Goal: Check status: Check status

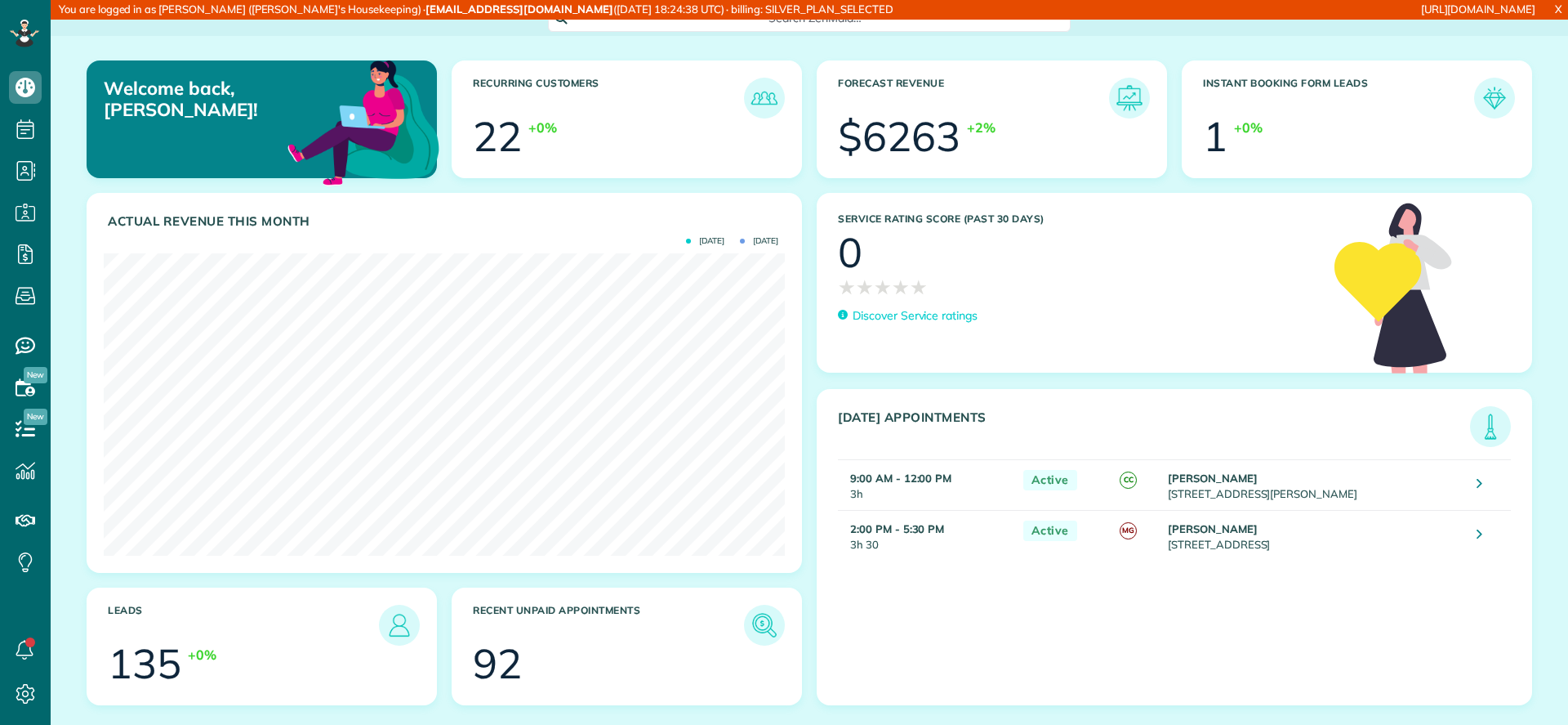
scroll to position [302, 681]
click at [22, 690] on icon at bounding box center [25, 693] width 33 height 33
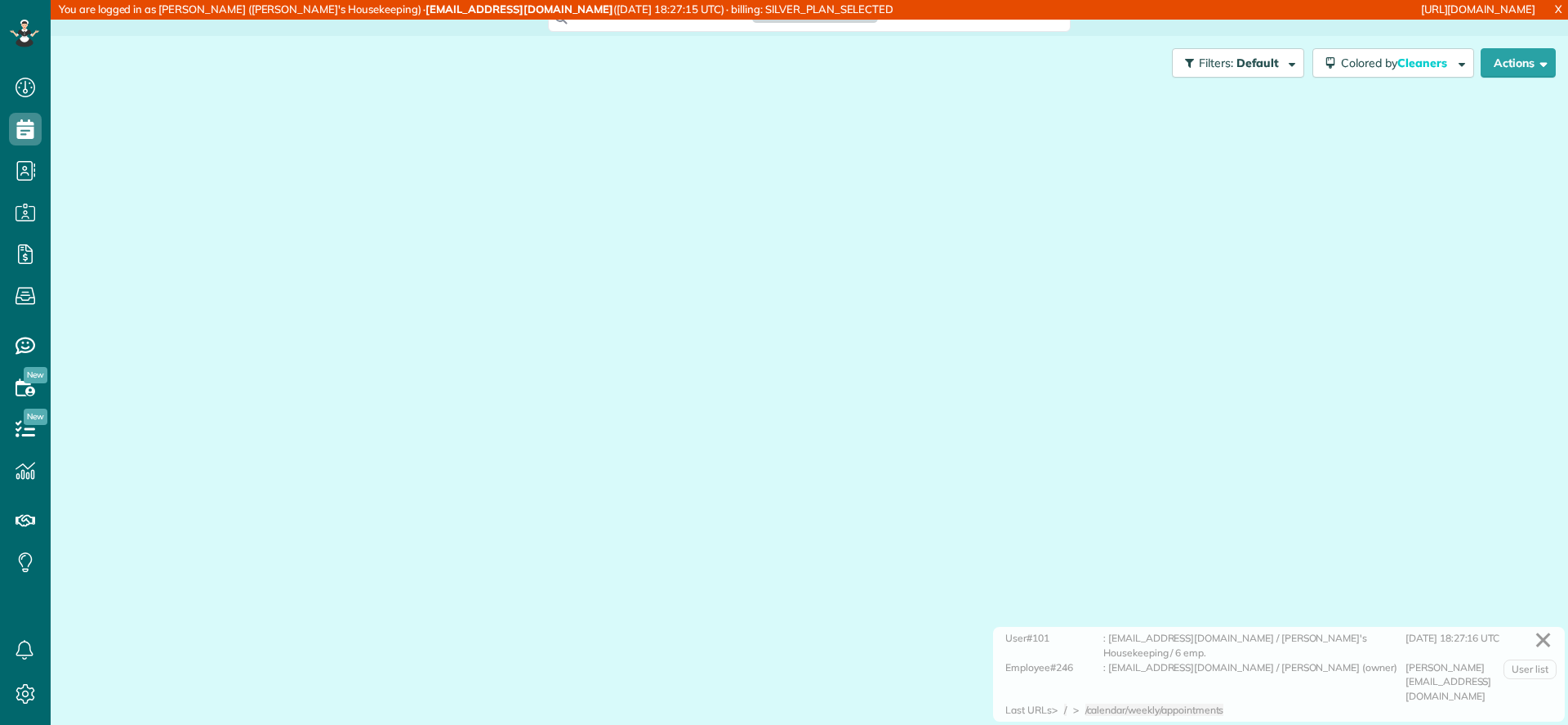
scroll to position [8, 8]
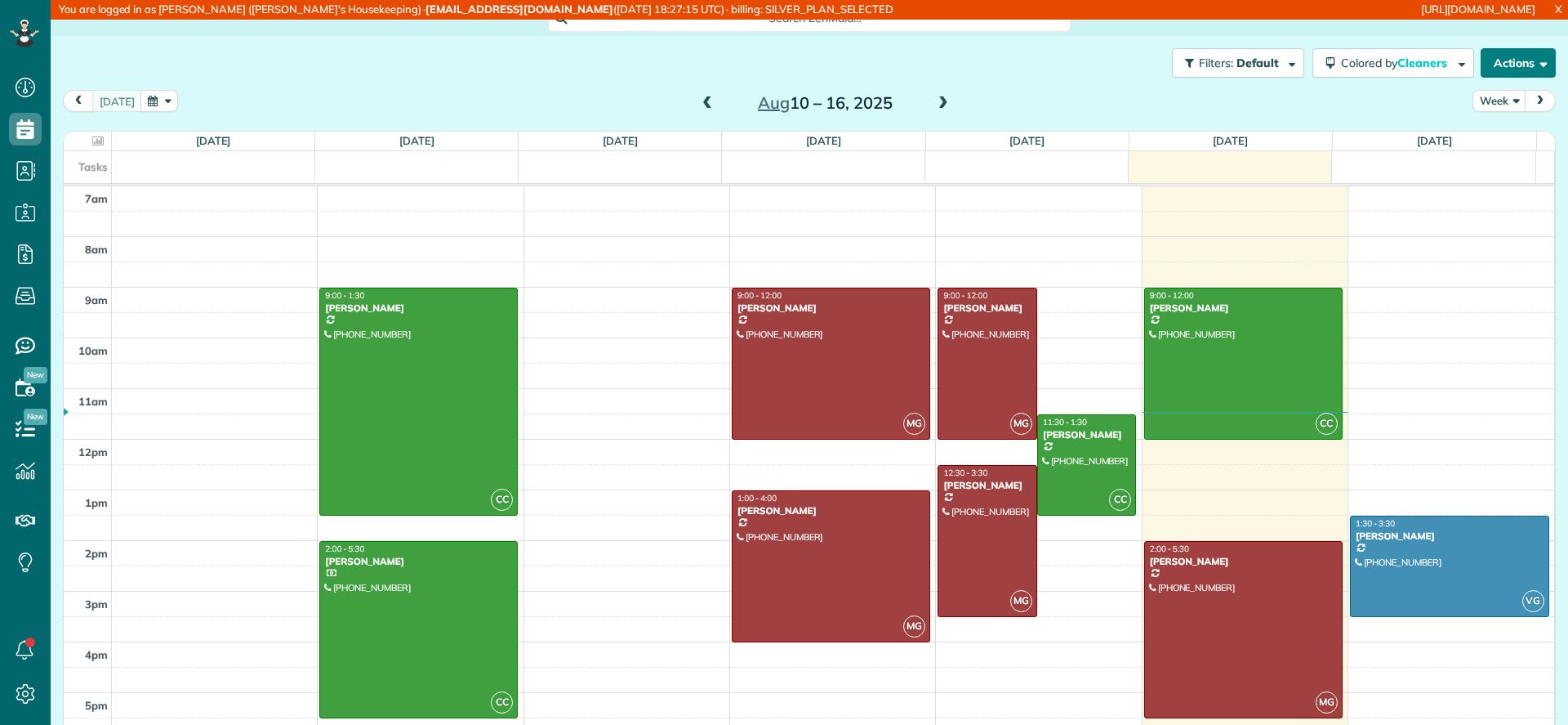
click at [1505, 51] on button "Actions" at bounding box center [1518, 62] width 75 height 29
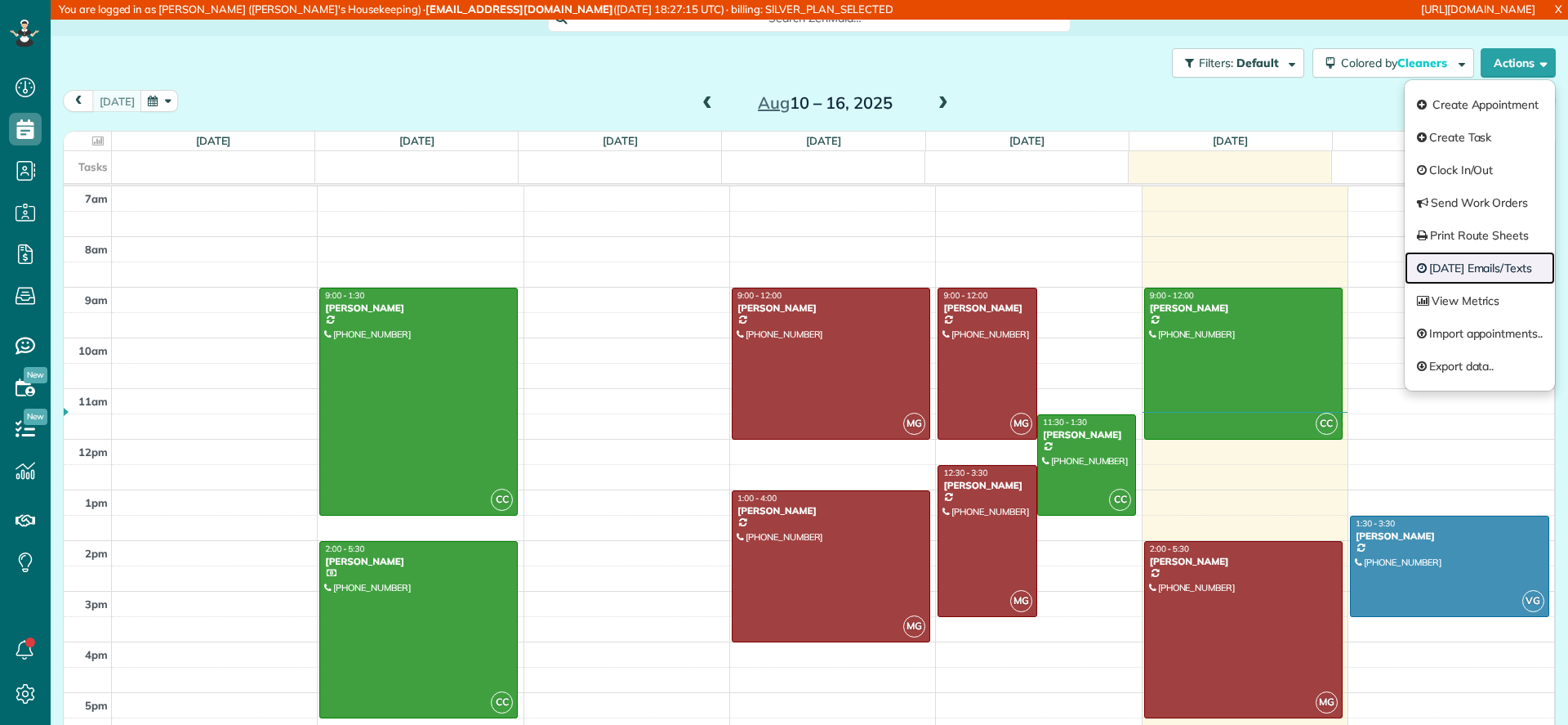
click at [1454, 267] on link "[DATE] Emails/Texts" at bounding box center [1480, 268] width 150 height 33
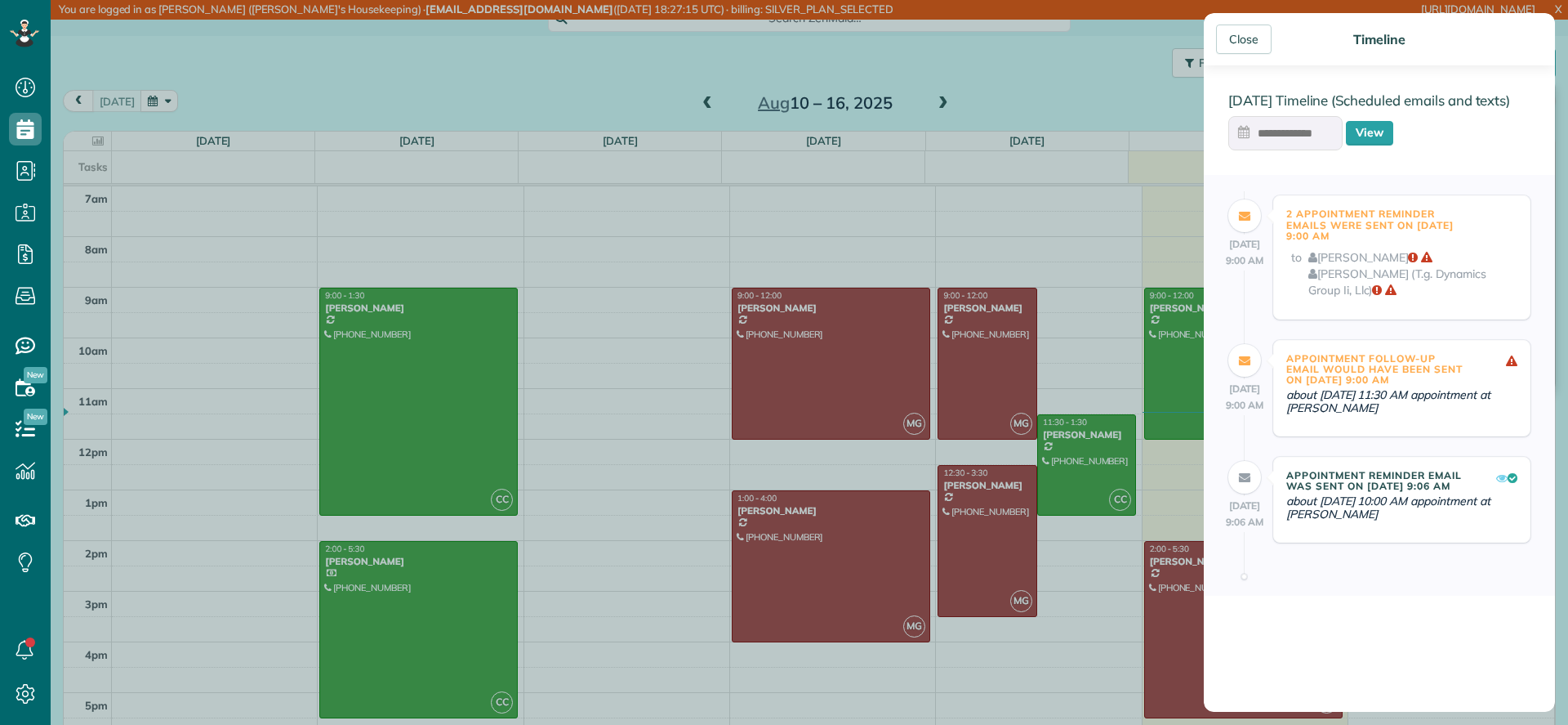
click at [1266, 138] on input "text" at bounding box center [1286, 133] width 114 height 34
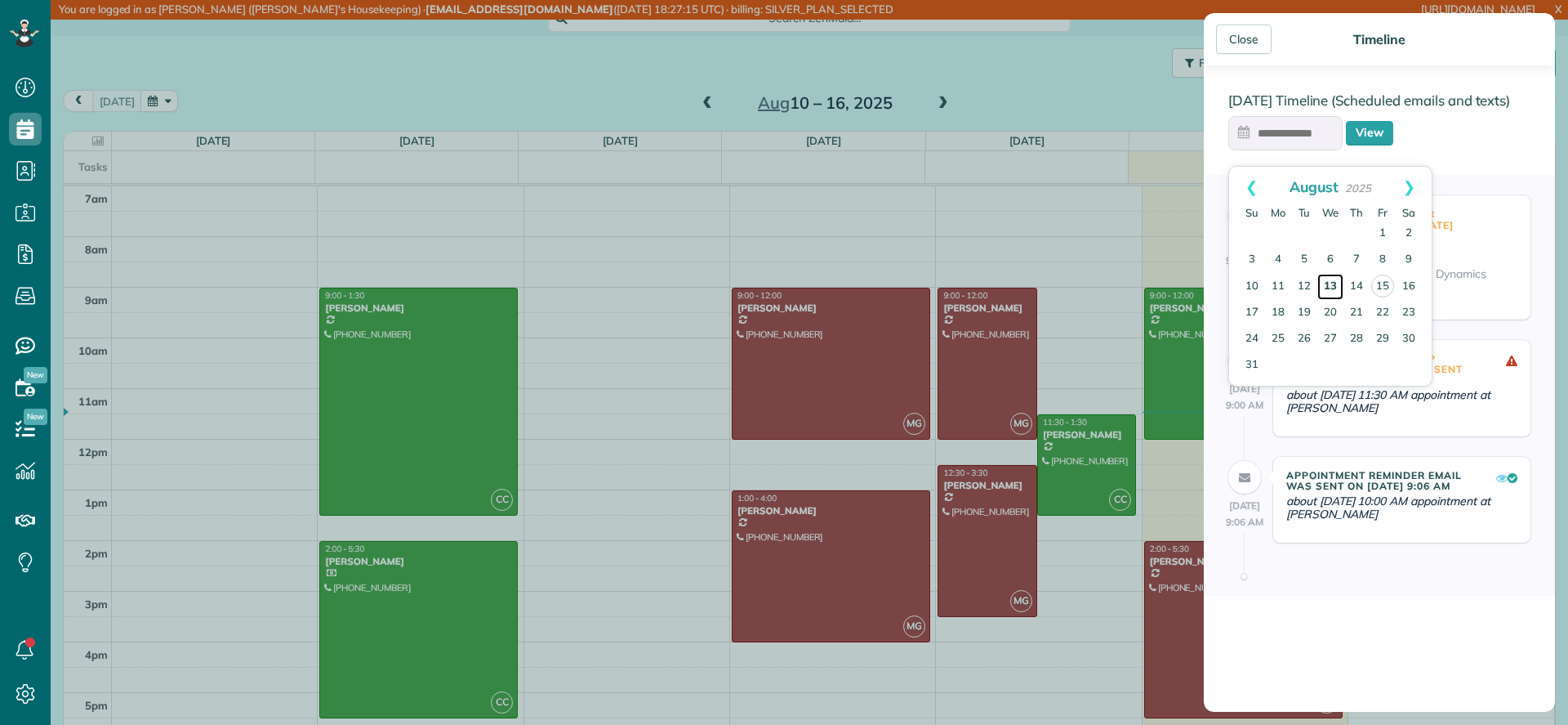
click at [1329, 285] on link "13" at bounding box center [1330, 286] width 26 height 26
type input "**********"
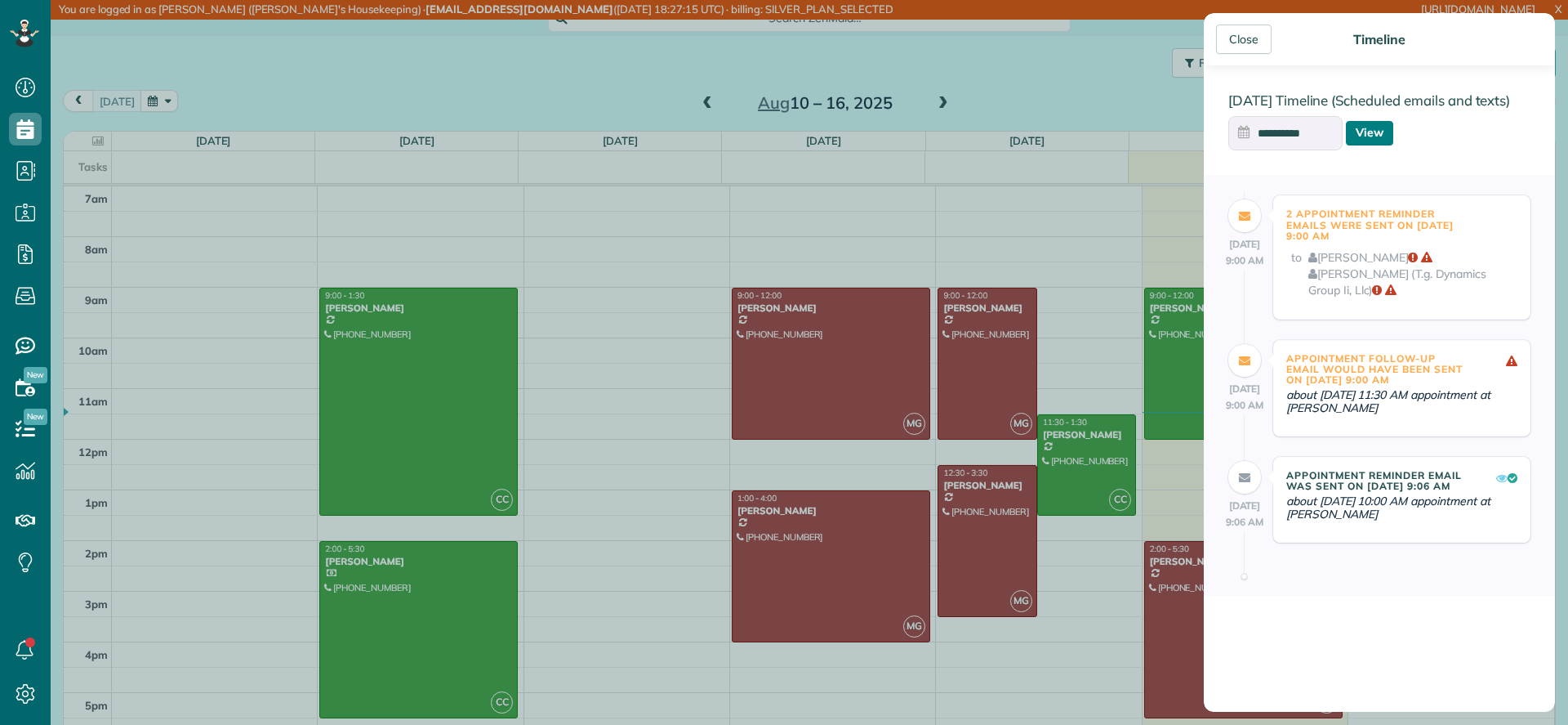
click at [1389, 145] on link "View" at bounding box center [1370, 133] width 47 height 24
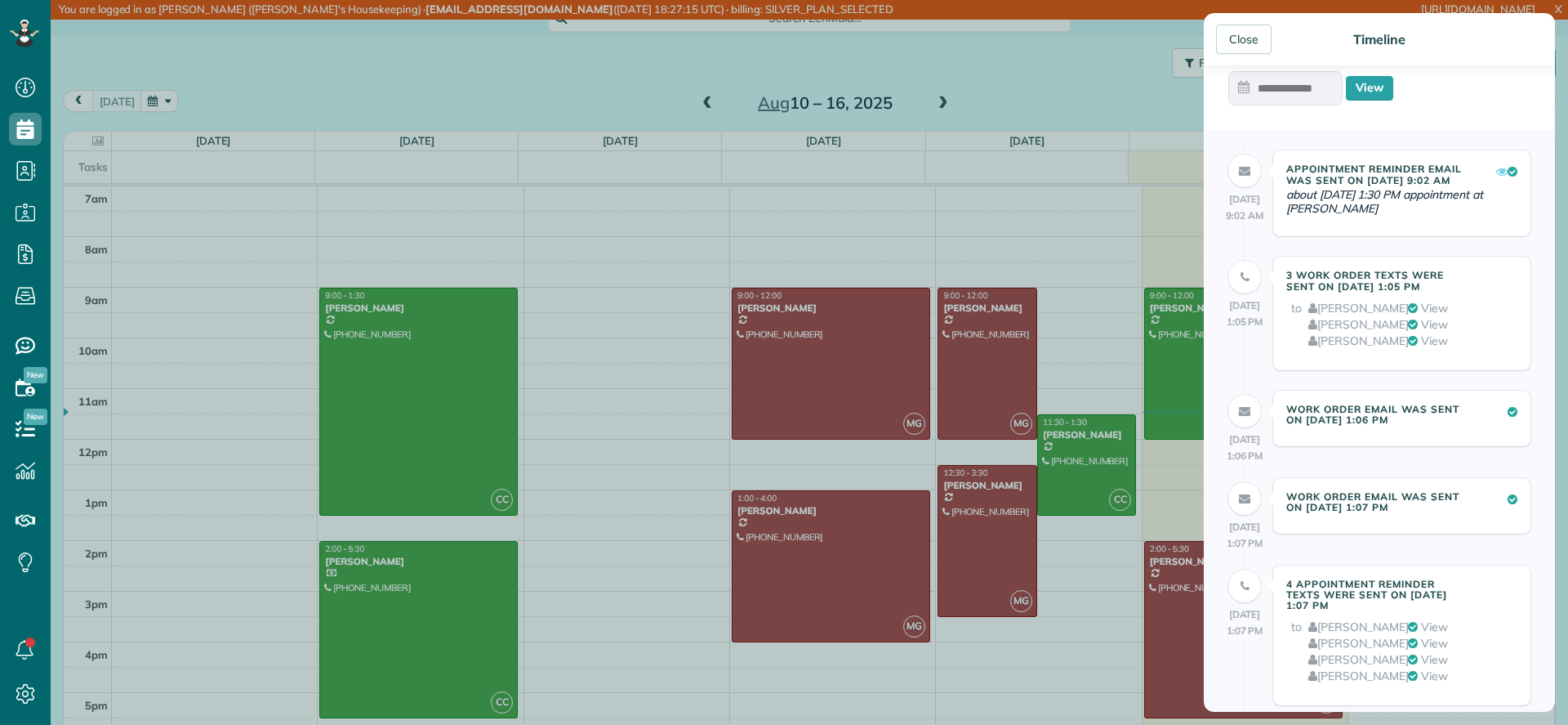
scroll to position [0, 0]
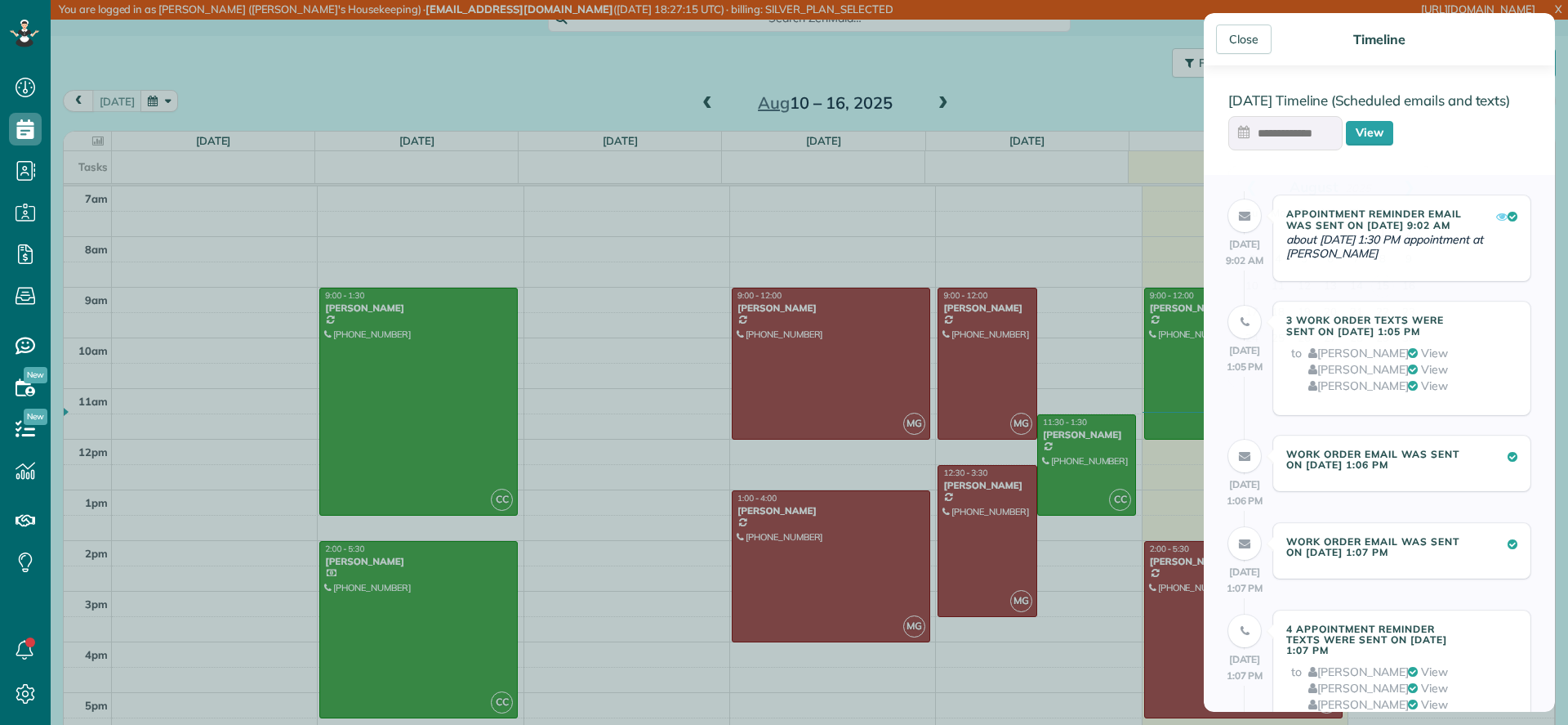
click at [1293, 146] on input "text" at bounding box center [1286, 133] width 114 height 34
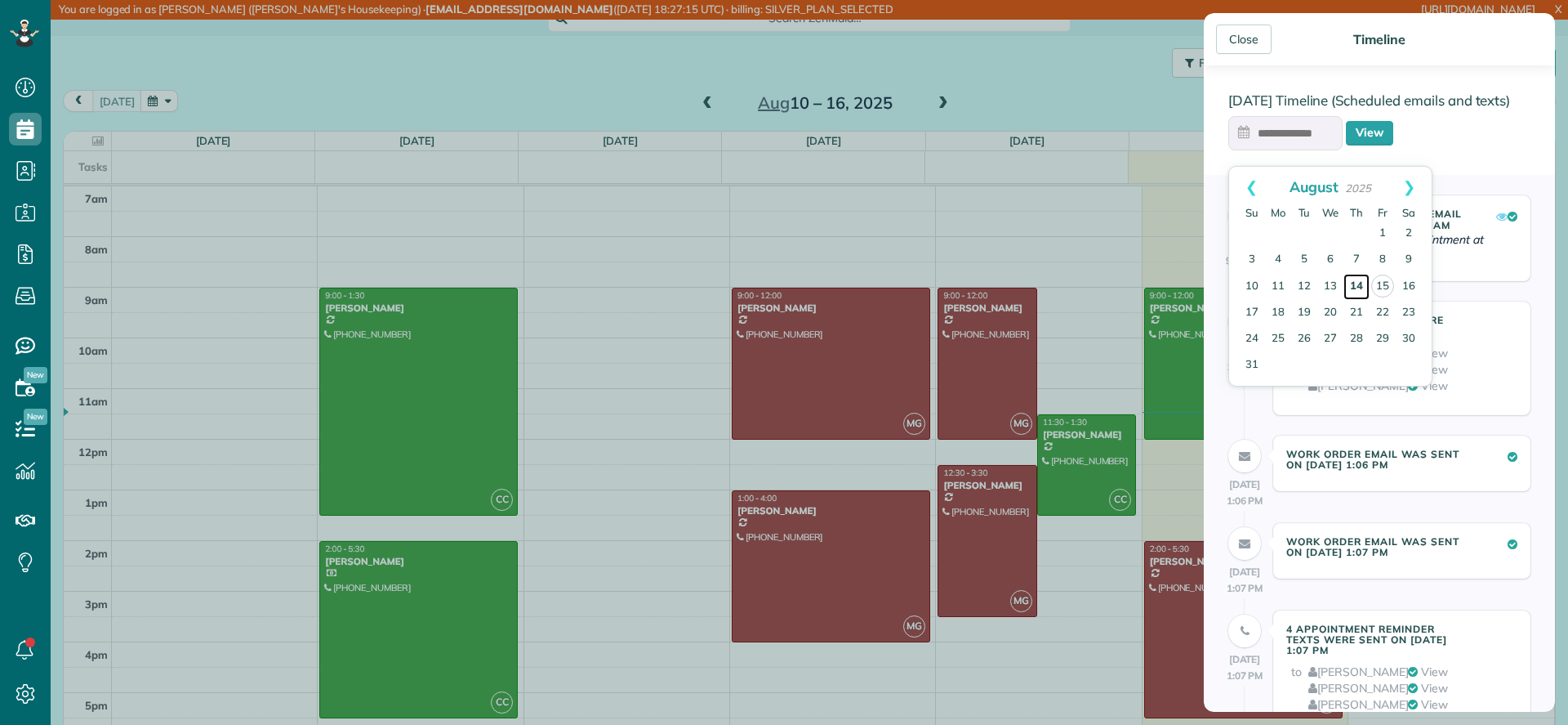
click at [1361, 288] on link "14" at bounding box center [1356, 286] width 26 height 26
type input "**********"
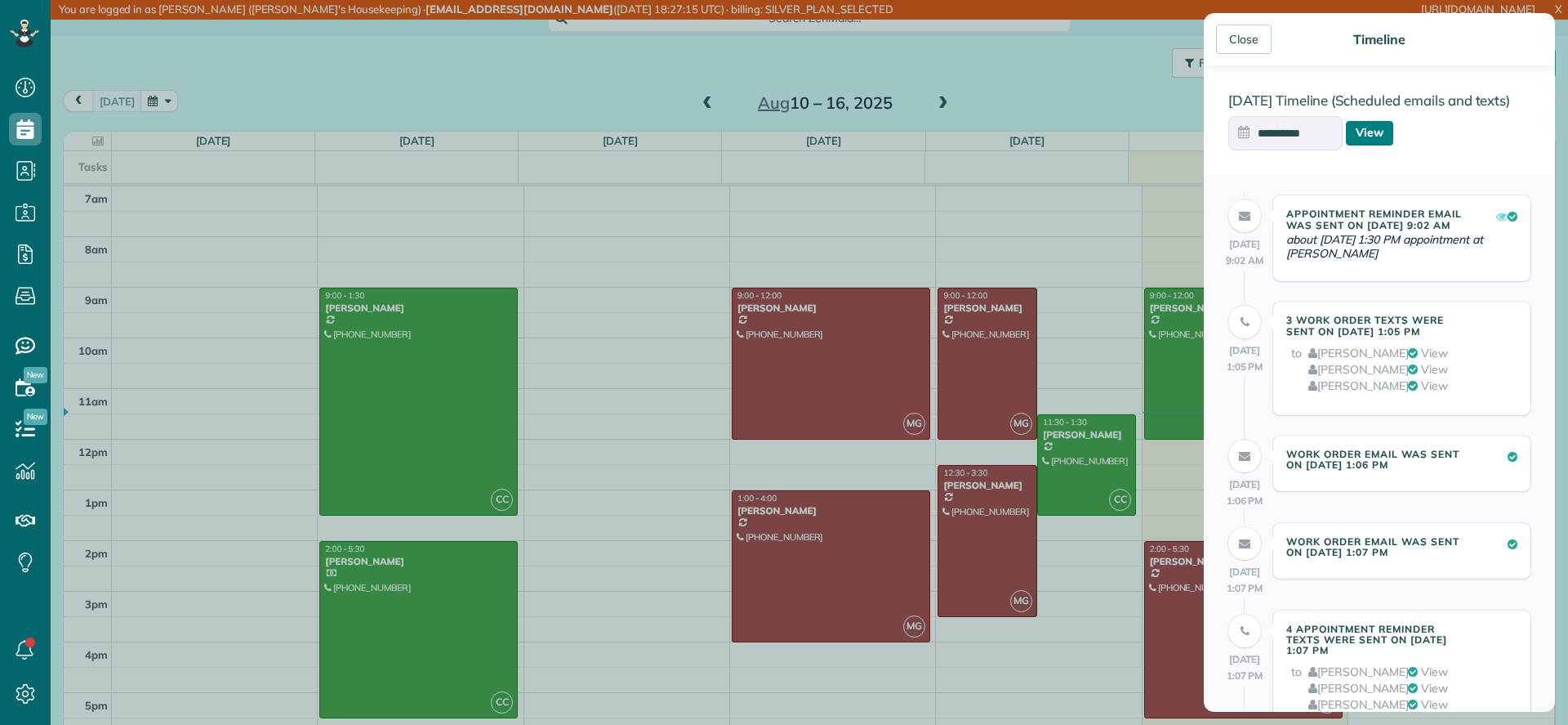
click at [1362, 141] on link "View" at bounding box center [1370, 133] width 47 height 24
